Goal: Task Accomplishment & Management: Manage account settings

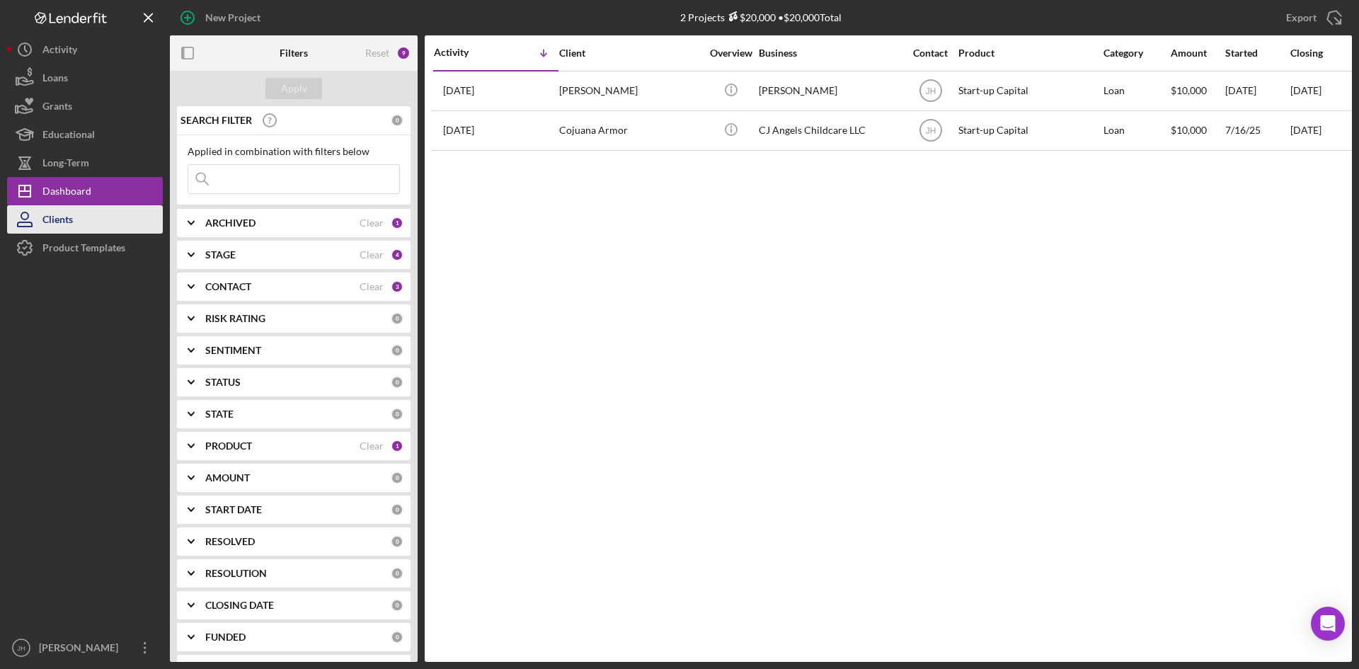
click at [82, 225] on button "Clients" at bounding box center [85, 219] width 156 height 28
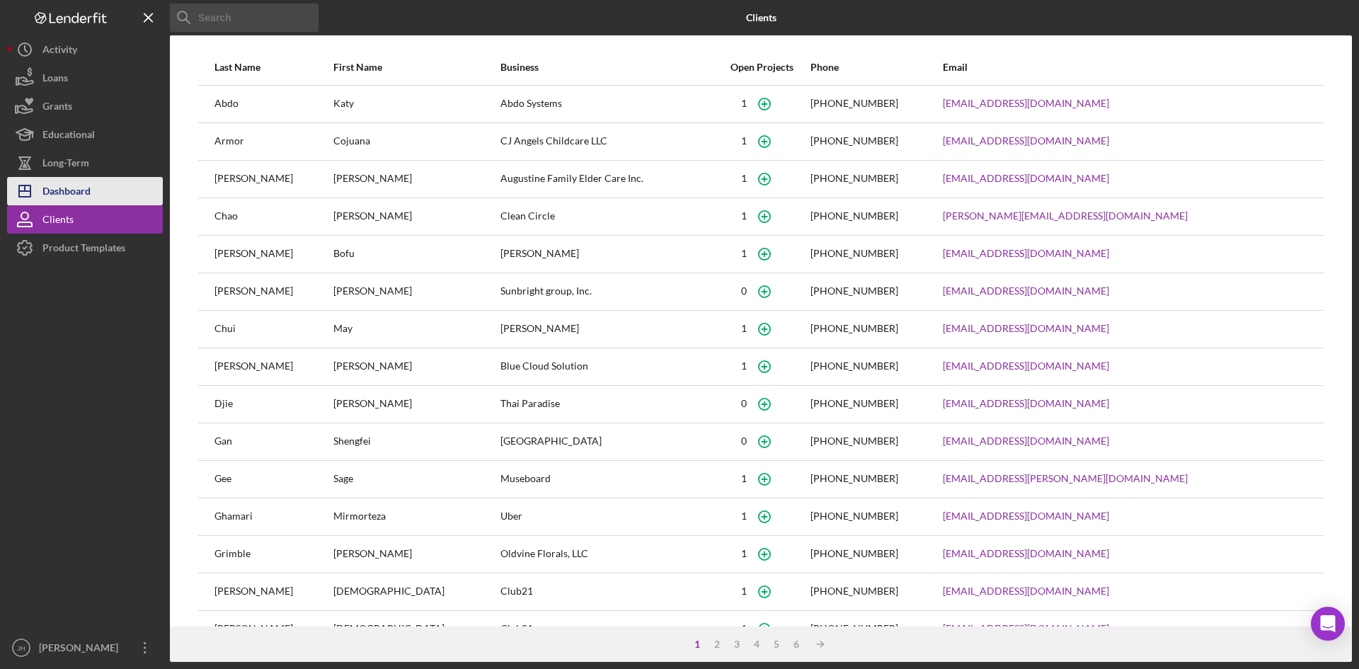
click at [84, 188] on div "Dashboard" at bounding box center [66, 193] width 48 height 32
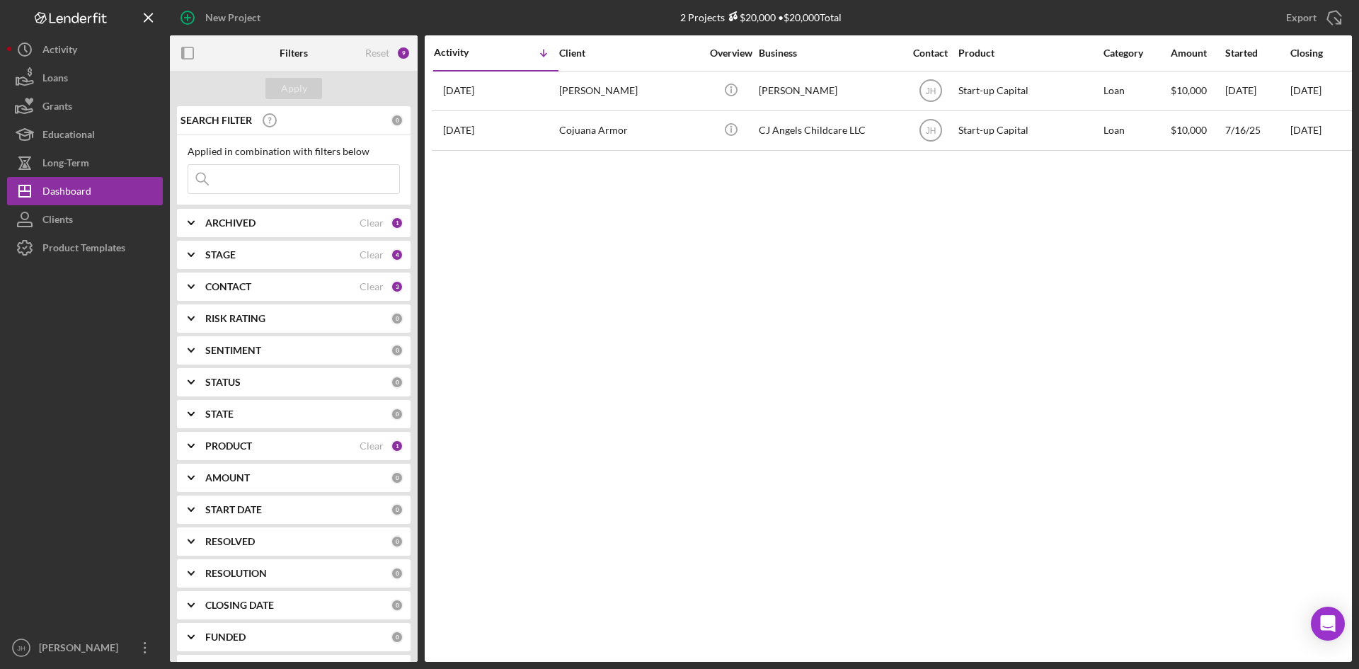
click at [277, 437] on div "PRODUCT Clear 1" at bounding box center [304, 446] width 198 height 28
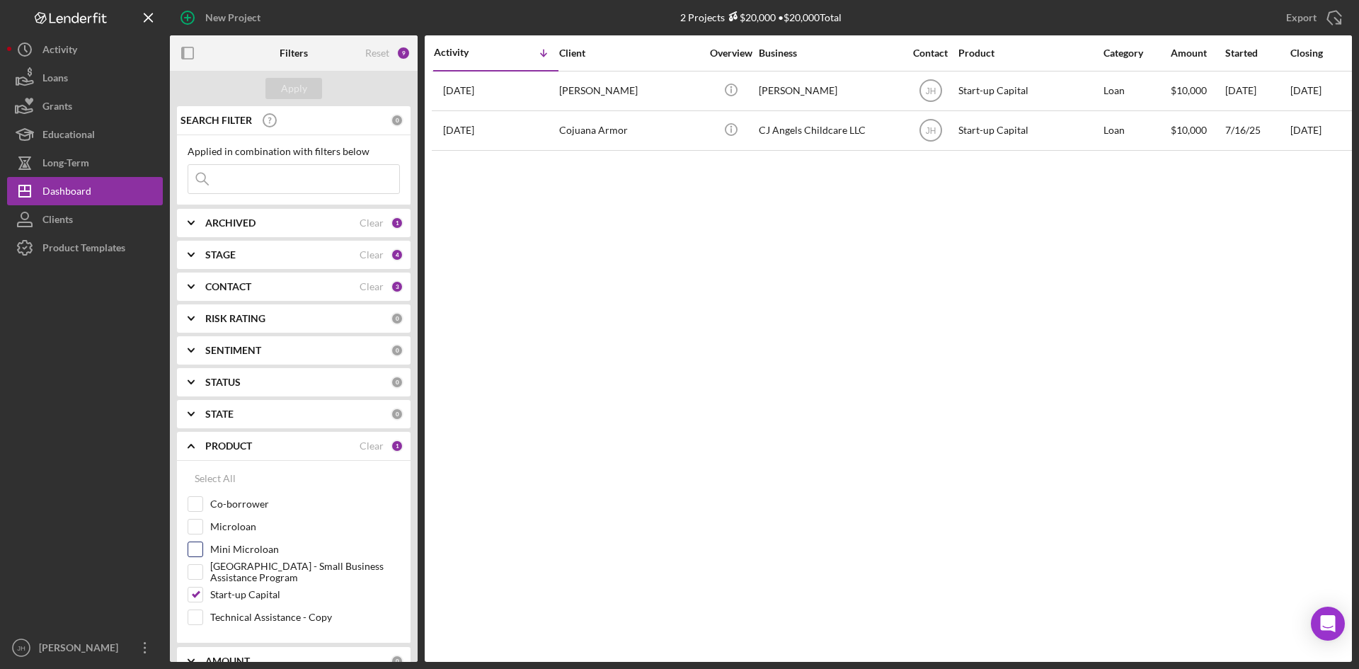
click at [246, 552] on label "Mini Microloan" at bounding box center [305, 549] width 190 height 14
click at [202, 552] on input "Mini Microloan" at bounding box center [195, 549] width 14 height 14
checkbox input "true"
click at [313, 83] on button "Apply" at bounding box center [293, 88] width 57 height 21
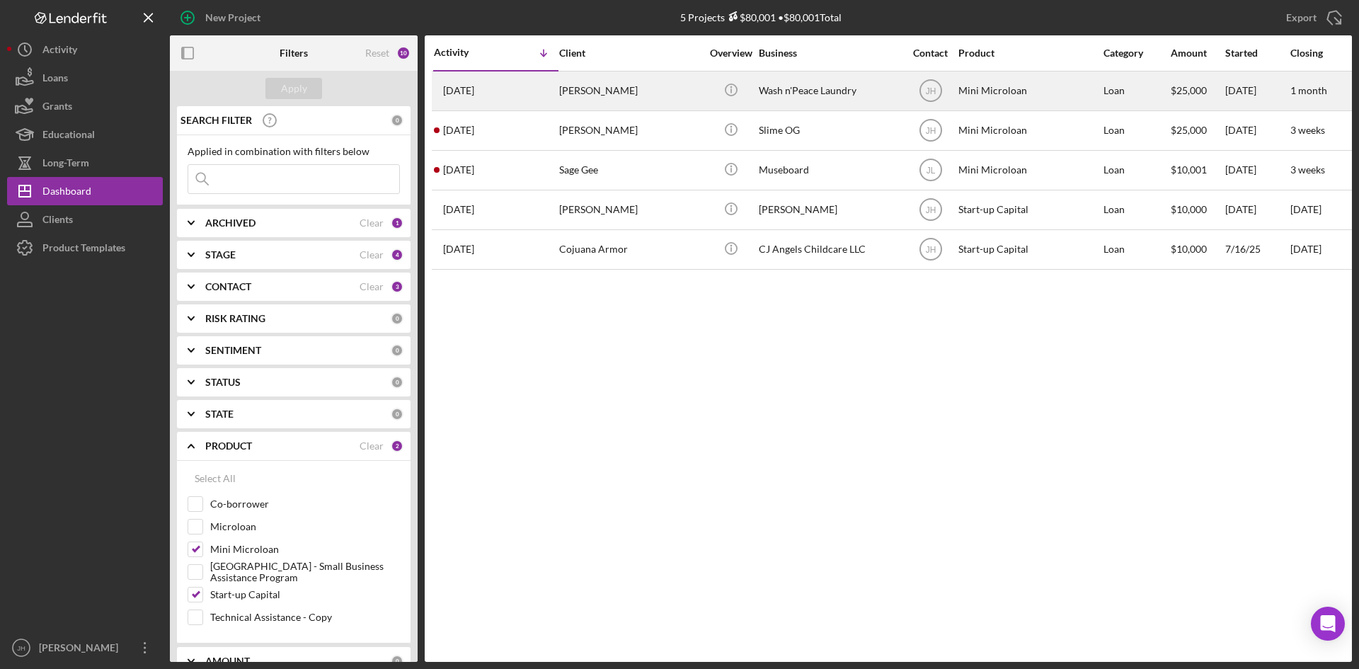
click at [669, 87] on div "[PERSON_NAME]" at bounding box center [630, 91] width 142 height 38
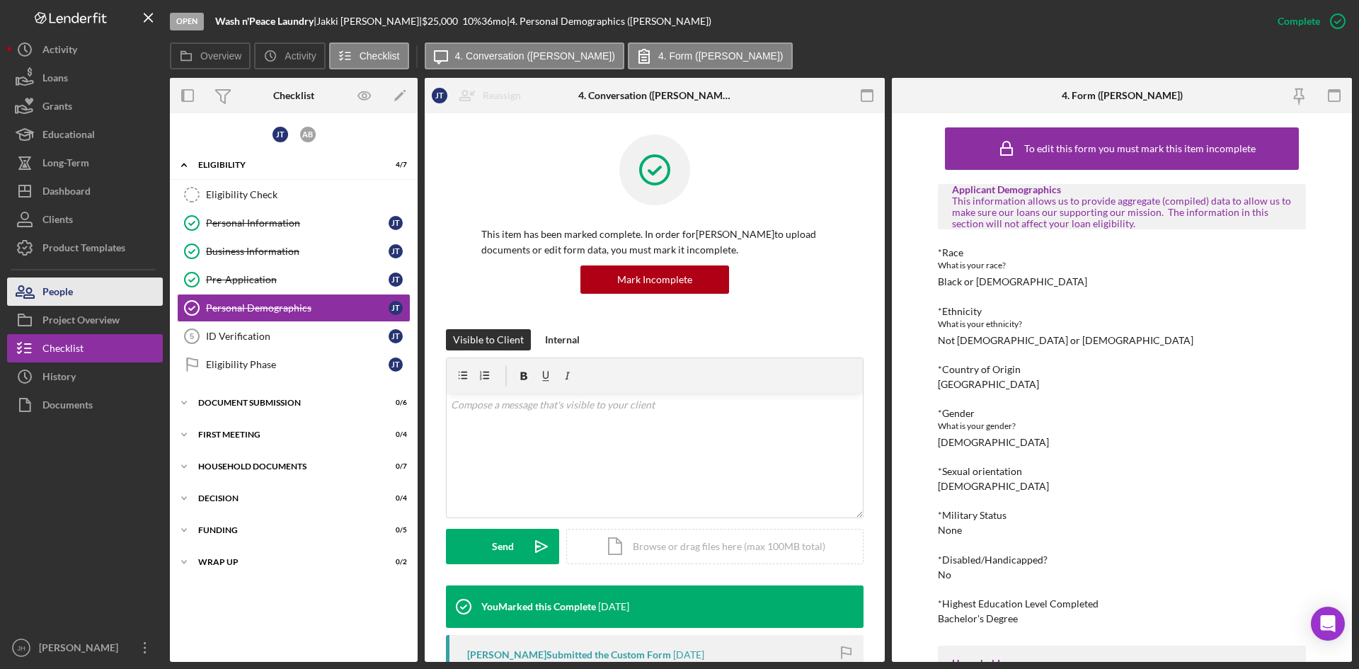
click at [98, 301] on button "People" at bounding box center [85, 291] width 156 height 28
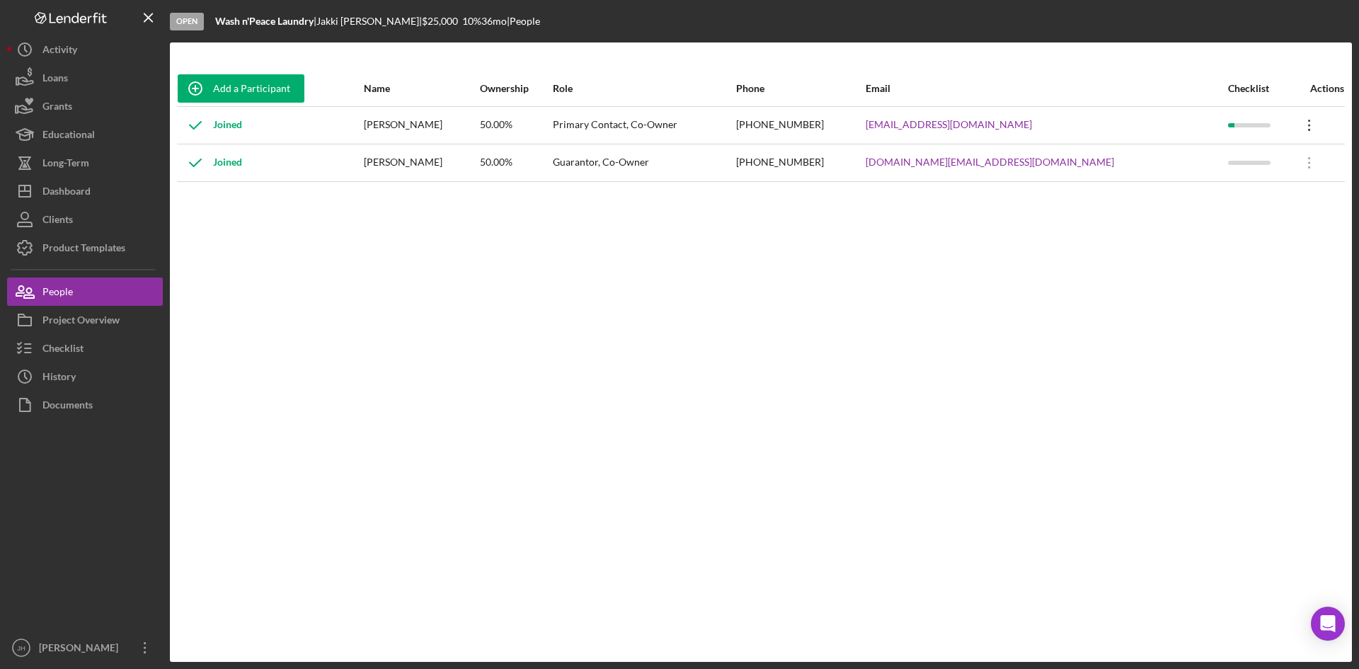
click at [1304, 128] on icon "Icon/Overflow" at bounding box center [1309, 125] width 35 height 35
click at [1275, 151] on div "Icon/Edit Edit" at bounding box center [1237, 162] width 156 height 29
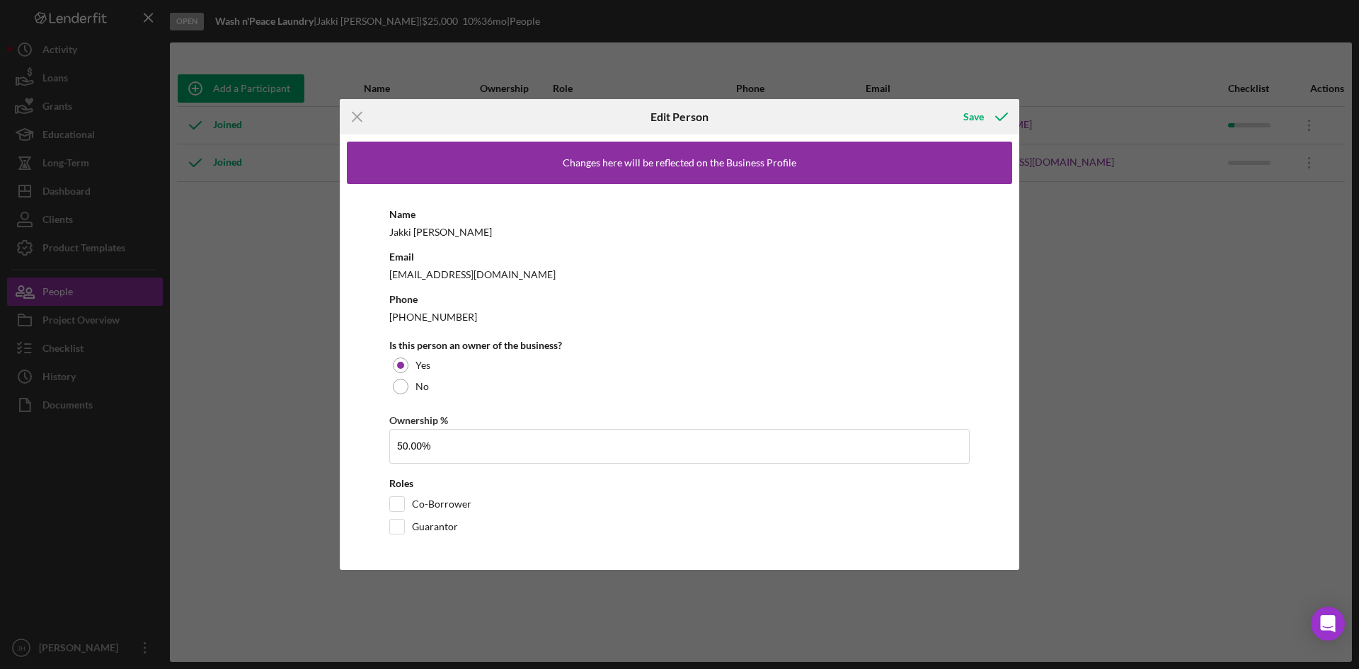
click at [433, 272] on div "[EMAIL_ADDRESS][DOMAIN_NAME]" at bounding box center [679, 274] width 580 height 18
drag, startPoint x: 536, startPoint y: 274, endPoint x: 377, endPoint y: 272, distance: 159.3
click at [377, 272] on div "Name [PERSON_NAME] Email [EMAIL_ADDRESS][DOMAIN_NAME] Phone [PHONE_NUMBER] Is t…" at bounding box center [679, 373] width 665 height 378
click at [958, 109] on button "Save" at bounding box center [984, 117] width 70 height 28
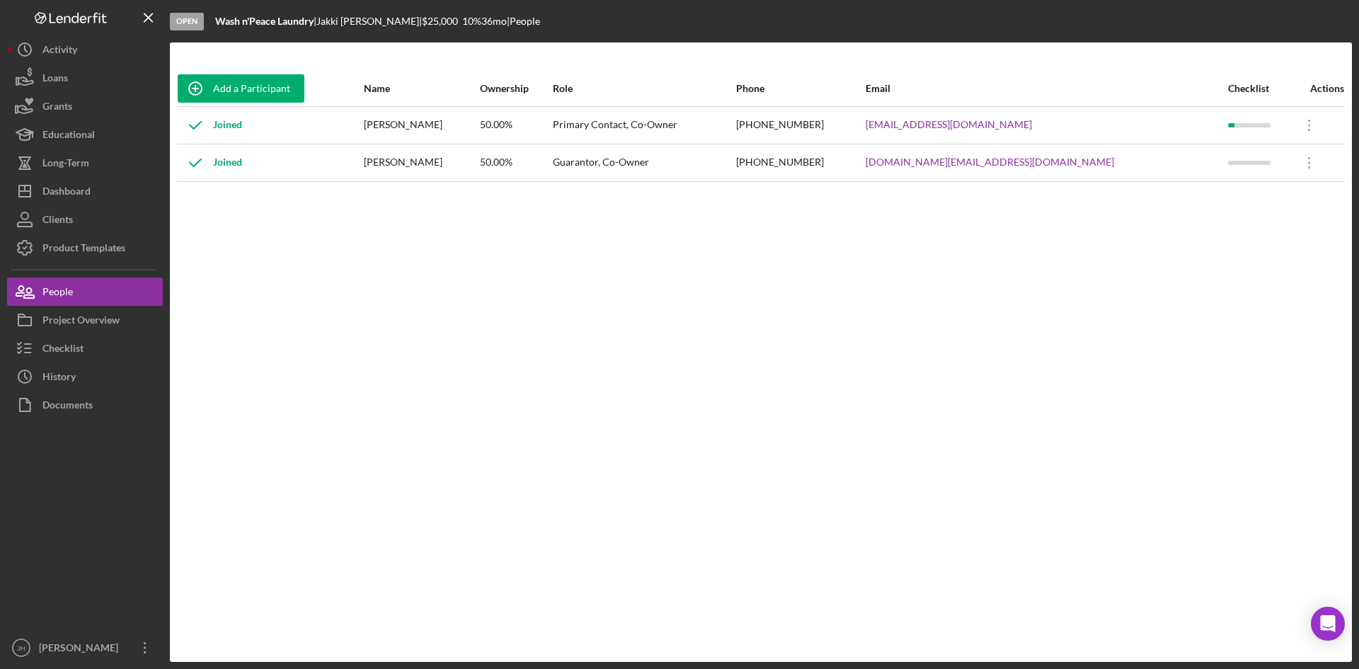
click at [745, 443] on div "Add a Participant Name Ownership Role Phone Email Checklist Actions Joined [PER…" at bounding box center [761, 352] width 1182 height 563
